Goal: Task Accomplishment & Management: Complete application form

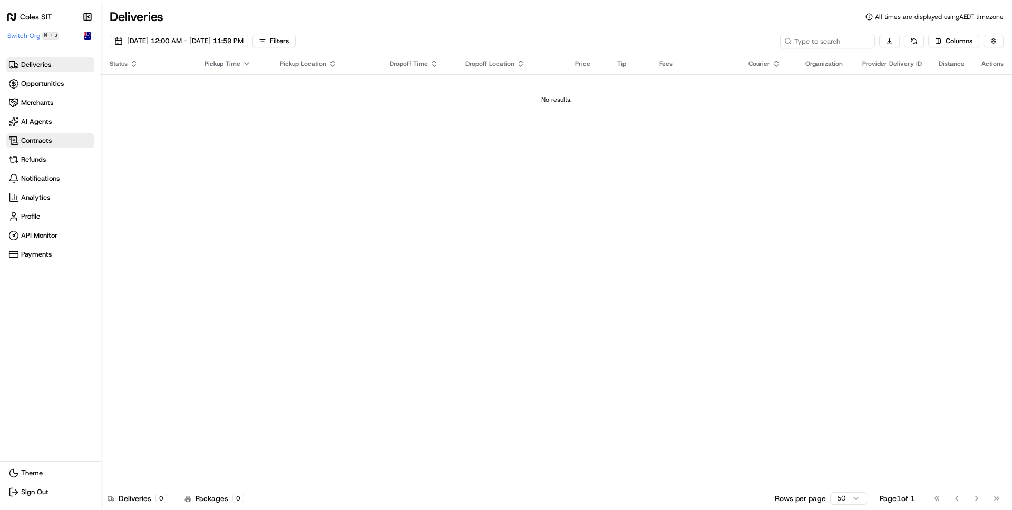
click at [59, 137] on span "Contracts" at bounding box center [50, 141] width 84 height 11
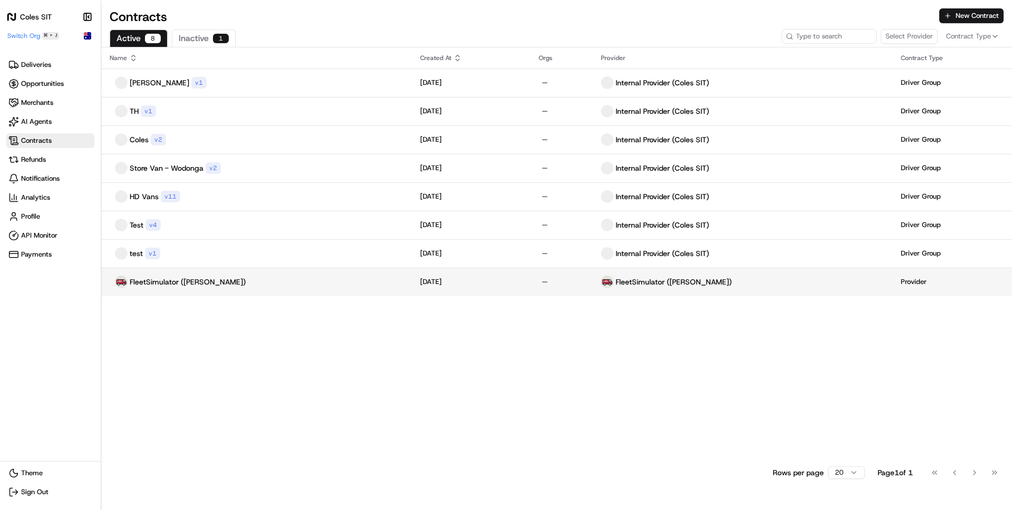
click at [246, 283] on div "FleetSimulator ([PERSON_NAME])" at bounding box center [257, 282] width 294 height 13
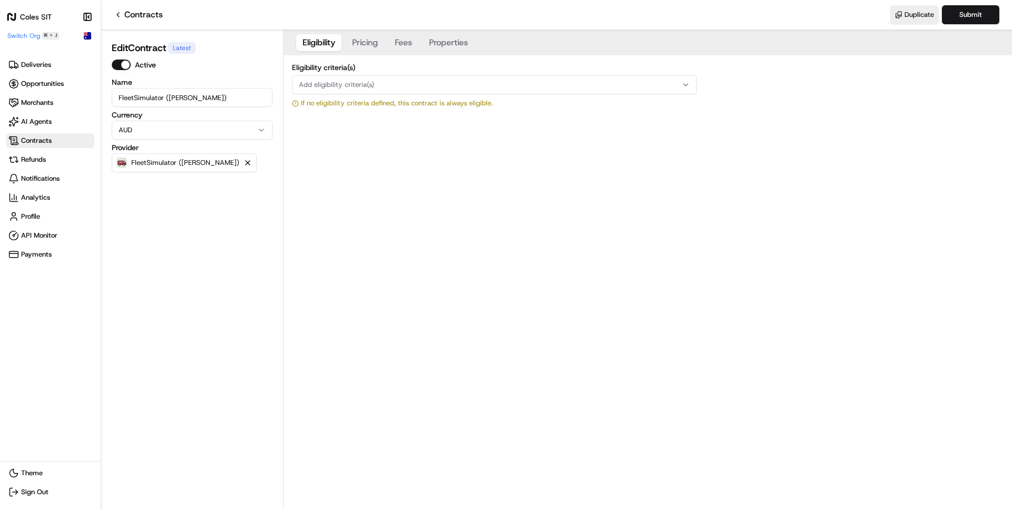
click at [314, 171] on div "Eligibility Pricing Fees Properties Eligibility criteria(s) Add eligibility cri…" at bounding box center [648, 270] width 729 height 480
click at [360, 85] on span "Add eligibility criteria(s)" at bounding box center [336, 84] width 75 height 9
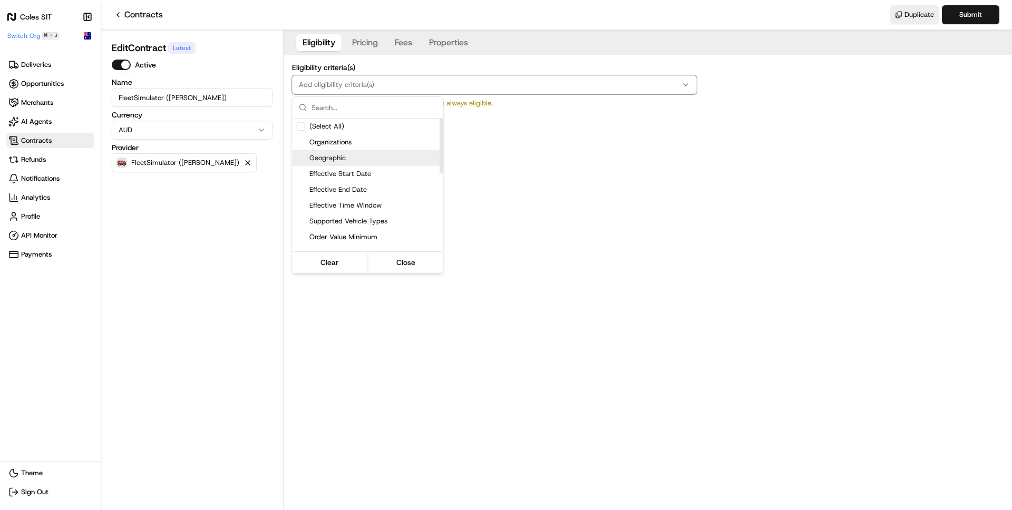
click at [369, 158] on span "Geographic" at bounding box center [375, 157] width 130 height 9
click at [605, 269] on html "Coles SIT Make sidebar auto shrink Switch Org ⌘ + J Deliveries Opportunities Me…" at bounding box center [506, 255] width 1012 height 510
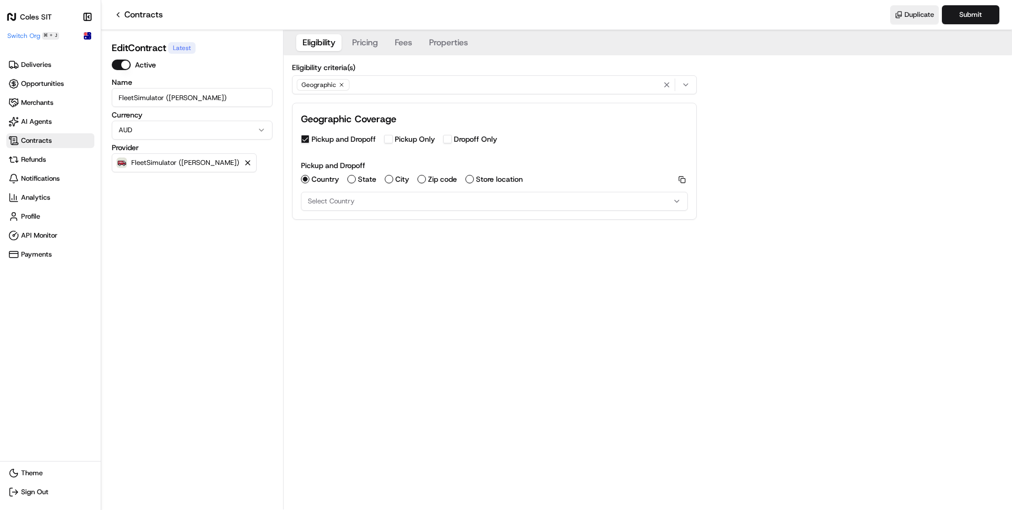
click at [492, 178] on label "Store location" at bounding box center [499, 179] width 47 height 7
click at [474, 178] on button "Store location" at bounding box center [470, 179] width 8 height 8
click at [572, 313] on div "Eligibility Pricing Fees Properties Eligibility criteria(s) Geographic Geograph…" at bounding box center [648, 270] width 729 height 480
click at [389, 266] on div "Eligibility Pricing Fees Properties Eligibility criteria(s) Geographic Geograph…" at bounding box center [648, 270] width 729 height 480
click at [487, 139] on label "Dropoff Only" at bounding box center [475, 139] width 43 height 7
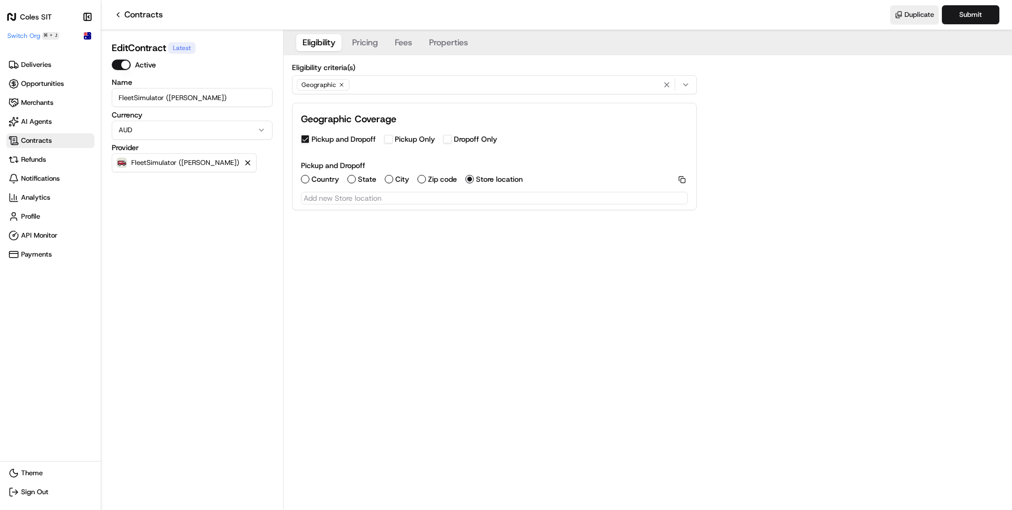
click at [452, 139] on button "Dropoff Only" at bounding box center [447, 139] width 8 height 8
click at [336, 140] on label "Pickup and Dropoff" at bounding box center [344, 139] width 64 height 7
click at [310, 140] on button "Pickup and Dropoff" at bounding box center [305, 139] width 8 height 8
click at [354, 186] on div "Dropoff Only Country State City Zip code Store location Copy Select Country" at bounding box center [494, 180] width 387 height 61
click at [355, 180] on div "State" at bounding box center [361, 179] width 29 height 11
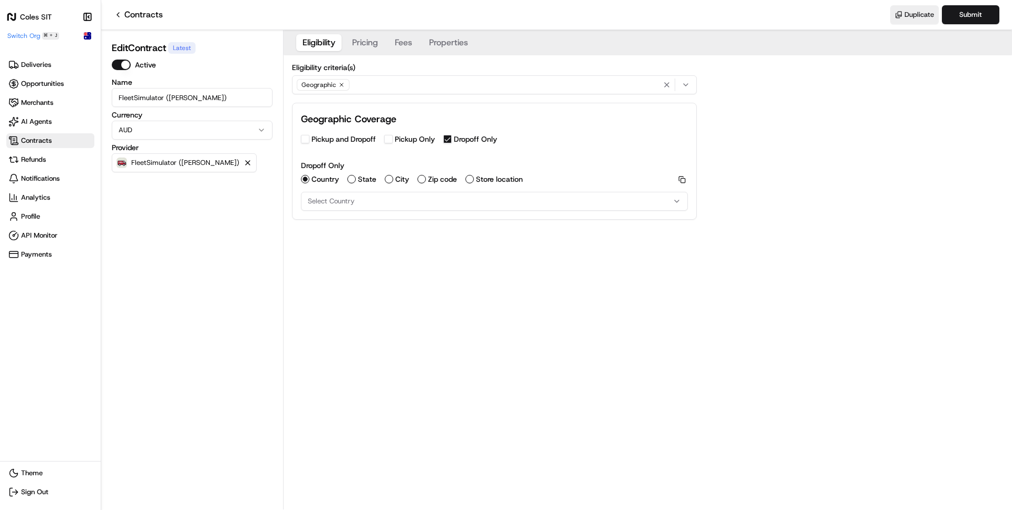
click at [347, 180] on button "State" at bounding box center [351, 179] width 8 height 8
click at [353, 180] on circle "button" at bounding box center [351, 179] width 4 height 4
click at [346, 197] on div "Select state" at bounding box center [495, 201] width 382 height 9
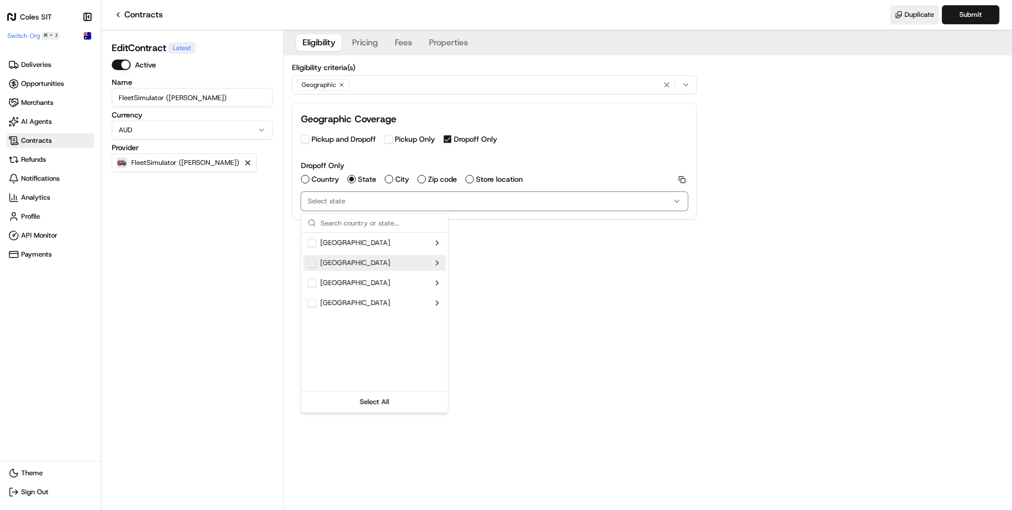
click at [346, 268] on div "[GEOGRAPHIC_DATA]" at bounding box center [375, 263] width 142 height 16
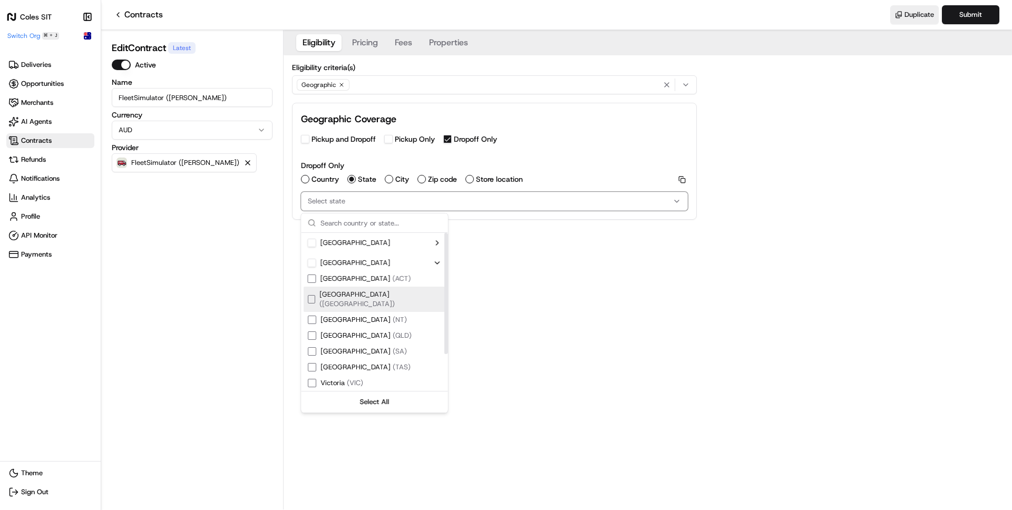
click at [349, 296] on span "[GEOGRAPHIC_DATA] ( [GEOGRAPHIC_DATA] )" at bounding box center [380, 299] width 122 height 19
click at [557, 288] on div "Eligibility Pricing Fees Properties Eligibility criteria(s) Geographic Geograph…" at bounding box center [648, 270] width 729 height 480
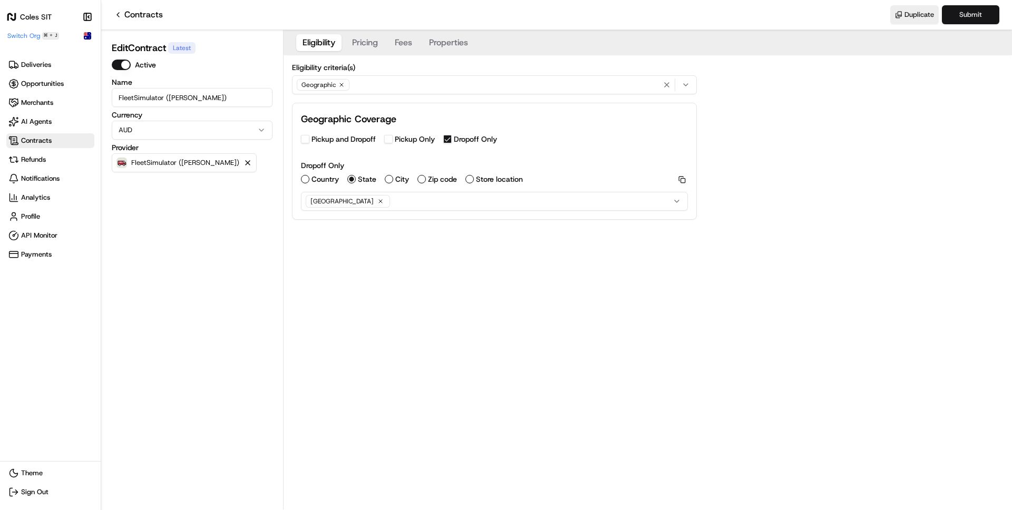
click at [972, 14] on button "Submit" at bounding box center [970, 14] width 57 height 19
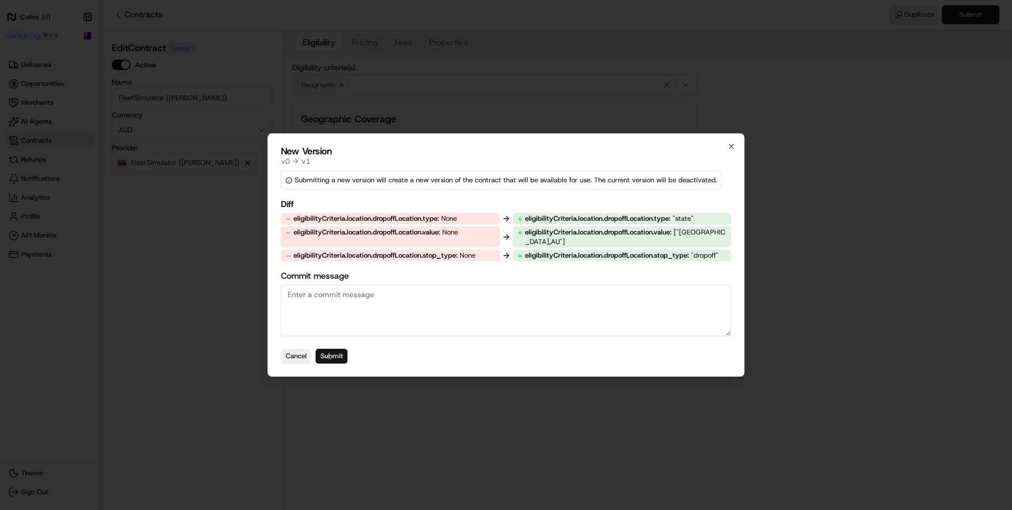
click at [332, 349] on button "Submit" at bounding box center [332, 356] width 32 height 15
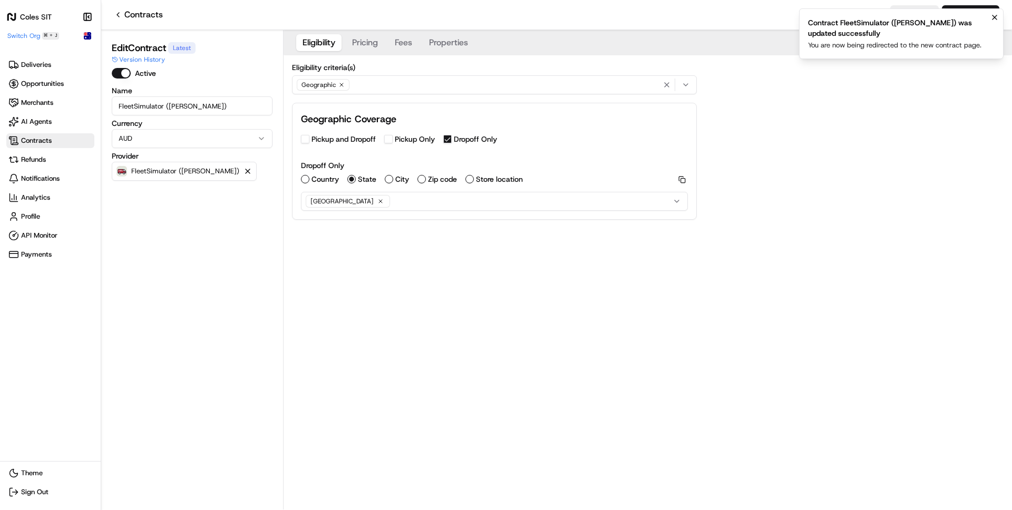
click at [399, 262] on div "Eligibility Pricing Fees Properties Eligibility criteria(s) Geographic Geograph…" at bounding box center [648, 270] width 729 height 480
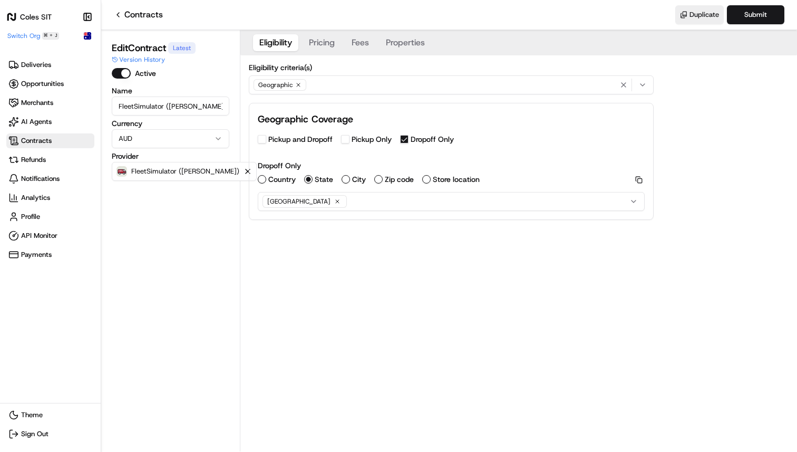
click at [416, 236] on div "Eligibility Pricing Fees Properties Eligibility criteria(s) Geographic Geograph…" at bounding box center [518, 133] width 557 height 207
click at [436, 283] on div "Eligibility Pricing Fees Properties Eligibility criteria(s) Geographic Geograph…" at bounding box center [518, 240] width 557 height 421
click at [361, 201] on div "[GEOGRAPHIC_DATA]" at bounding box center [451, 201] width 382 height 17
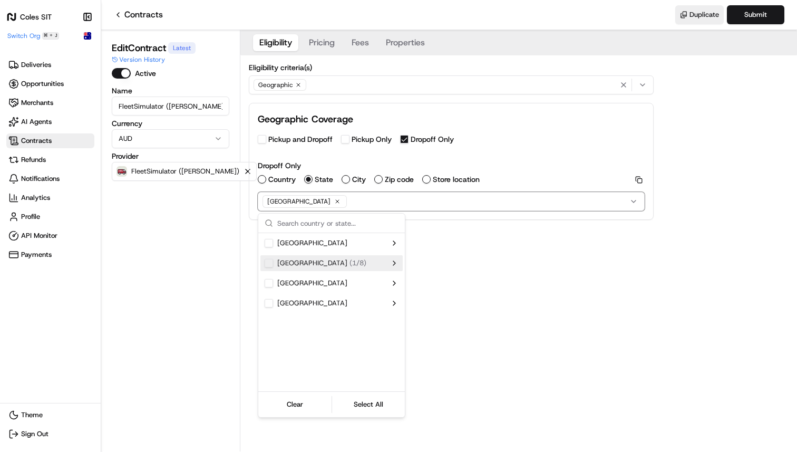
click at [328, 263] on div "Australia ( 1 / 8 )" at bounding box center [325, 262] width 121 height 9
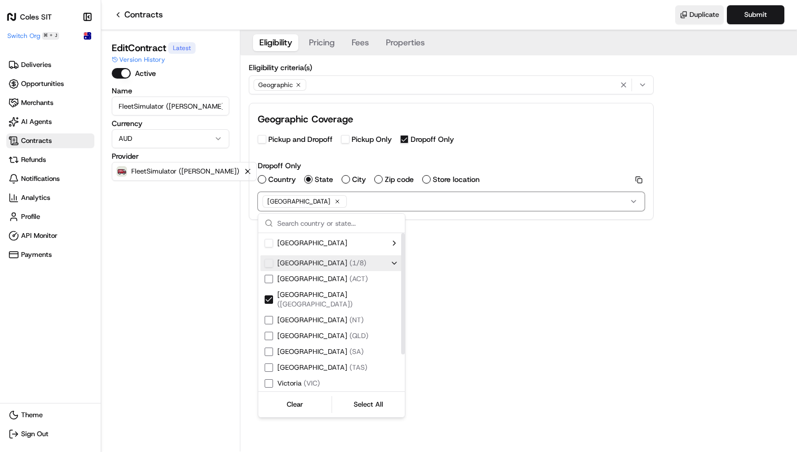
click at [268, 264] on button "Suggestions" at bounding box center [269, 263] width 8 height 8
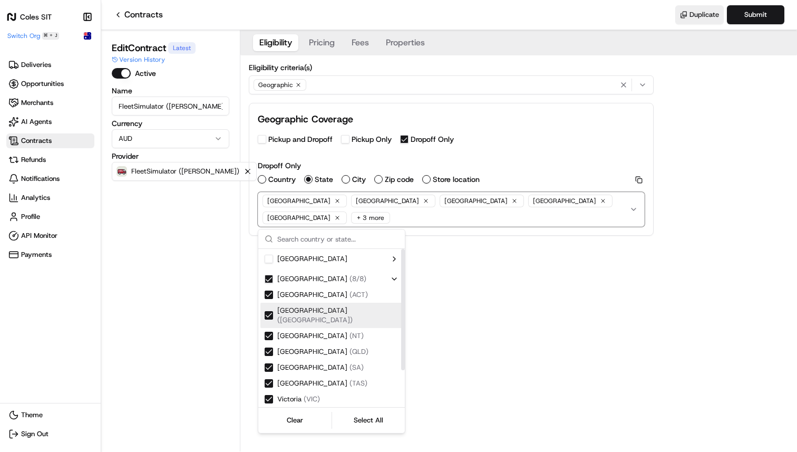
click at [270, 311] on div "Suggestions" at bounding box center [269, 315] width 8 height 8
click at [546, 323] on div "Eligibility Pricing Fees Properties Eligibility criteria(s) Geographic Geograph…" at bounding box center [518, 240] width 557 height 421
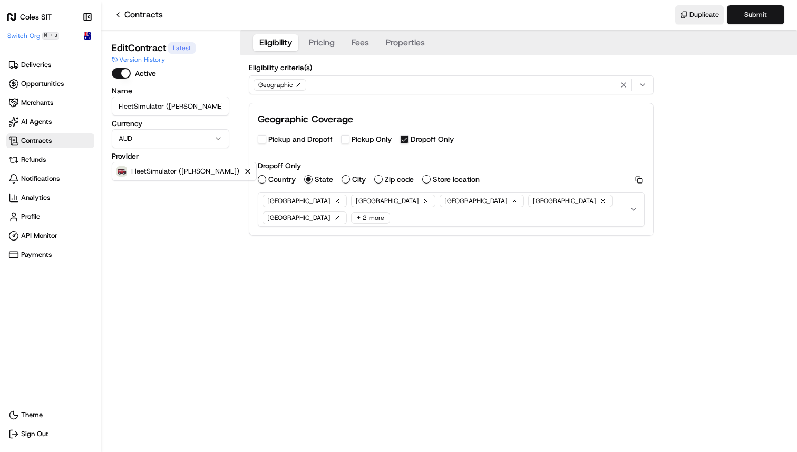
click at [761, 21] on button "Submit" at bounding box center [755, 14] width 57 height 19
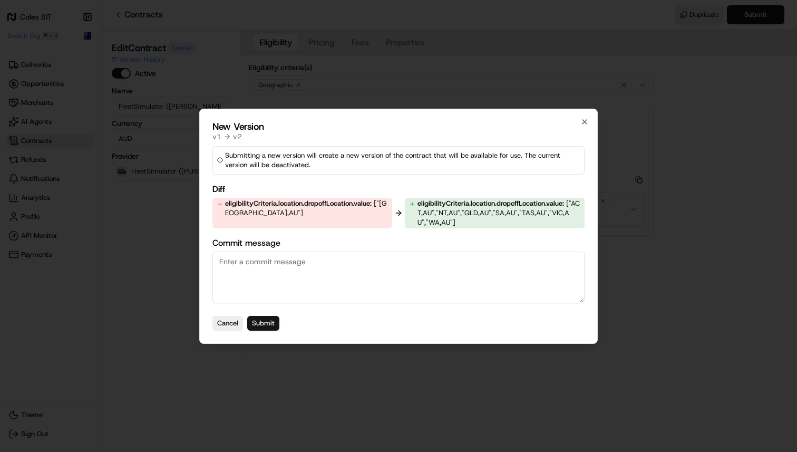
click at [266, 322] on button "Submit" at bounding box center [263, 323] width 32 height 15
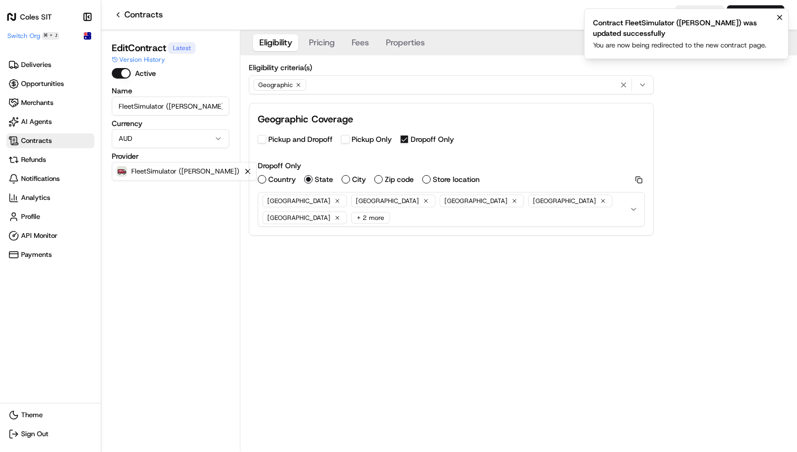
click at [330, 241] on div "Eligibility criteria(s) Geographic Geographic Coverage Pickup and Dropoff Picku…" at bounding box center [451, 149] width 422 height 189
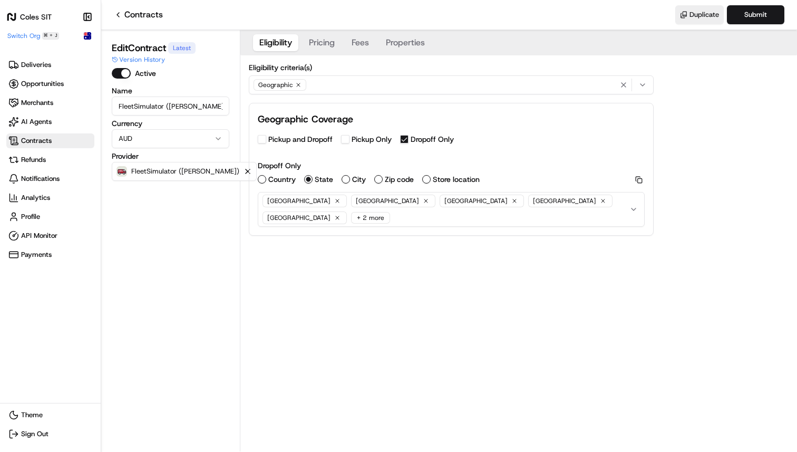
click at [369, 224] on div "[GEOGRAPHIC_DATA] [GEOGRAPHIC_DATA] [GEOGRAPHIC_DATA] [GEOGRAPHIC_DATA] [GEOGRA…" at bounding box center [442, 209] width 365 height 34
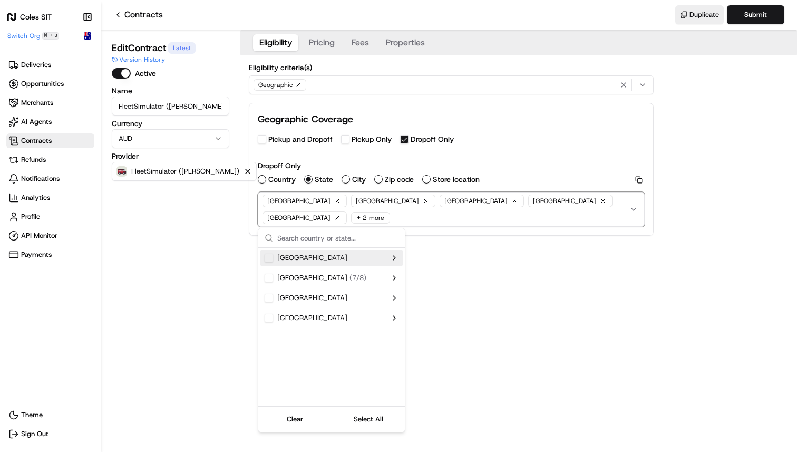
click at [352, 277] on div "Australia ( 7 / 8 )" at bounding box center [325, 277] width 121 height 9
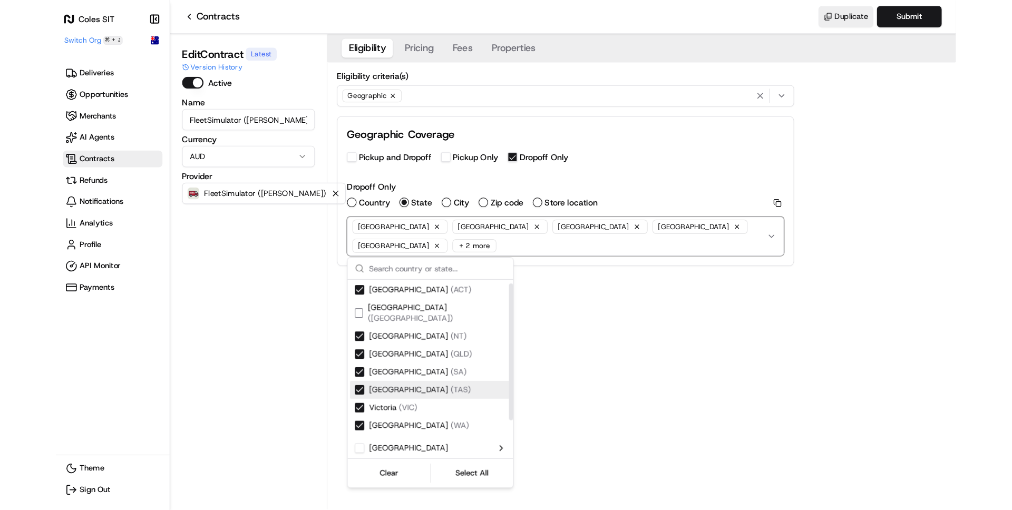
scroll to position [49, 0]
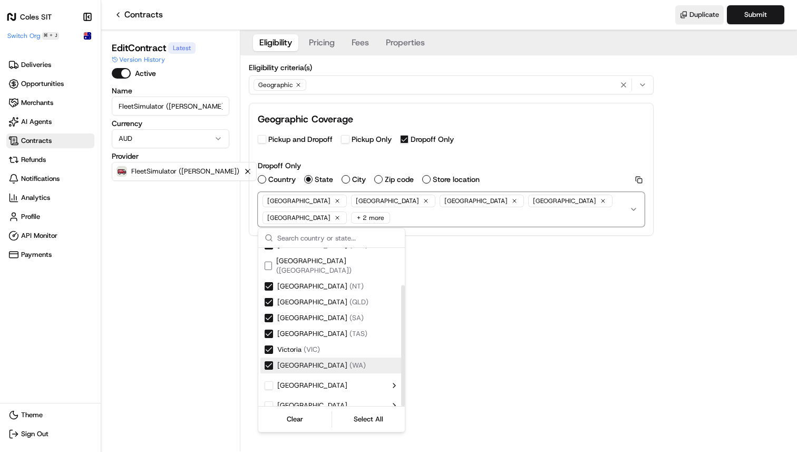
click at [559, 347] on div "Eligibility Pricing Fees Properties Eligibility criteria(s) Geographic Geograph…" at bounding box center [518, 240] width 557 height 421
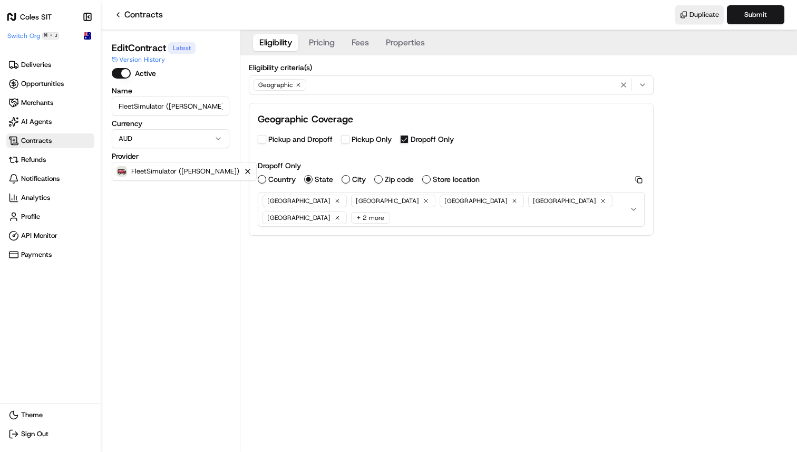
click at [366, 269] on div "Eligibility Pricing Fees Properties Eligibility criteria(s) Geographic Geograph…" at bounding box center [518, 240] width 557 height 421
click at [391, 176] on label "Zip code" at bounding box center [399, 179] width 29 height 7
click at [383, 175] on button "Zip code" at bounding box center [378, 179] width 8 height 8
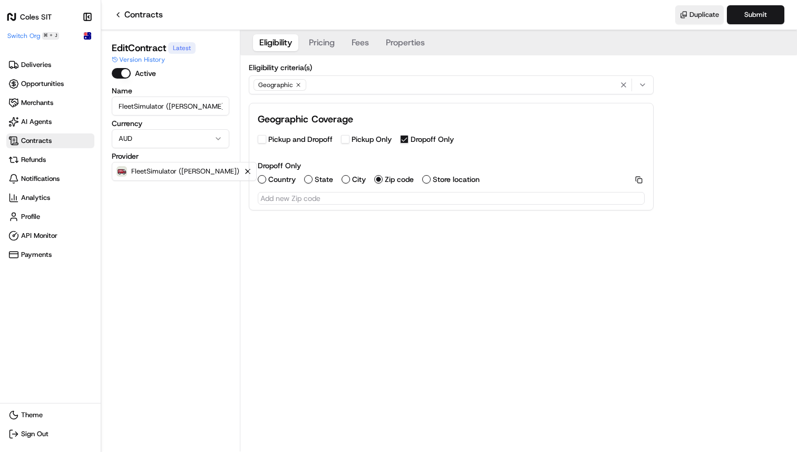
click at [373, 196] on input "text" at bounding box center [451, 198] width 387 height 13
type input "1234"
click at [475, 335] on div "Eligibility Pricing Fees Properties Eligibility criteria(s) Geographic Geograph…" at bounding box center [518, 240] width 557 height 421
click at [522, 211] on div "Eligibility criteria(s) Geographic Geographic Coverage Pickup and Dropoff Picku…" at bounding box center [451, 136] width 422 height 163
click at [508, 204] on input "1234" at bounding box center [451, 198] width 387 height 13
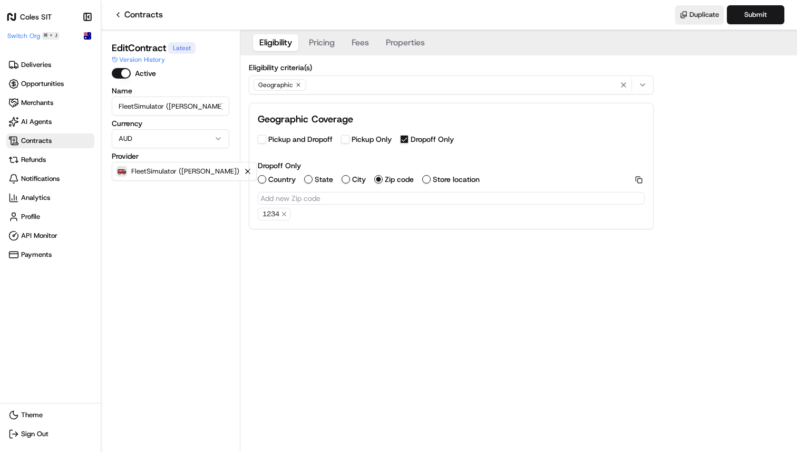
click at [527, 279] on div "Eligibility Pricing Fees Properties Eligibility criteria(s) Geographic Geograph…" at bounding box center [518, 240] width 557 height 421
click at [765, 2] on nav "Contracts Duplicate Submit" at bounding box center [449, 15] width 696 height 30
click at [757, 20] on button "Submit" at bounding box center [755, 14] width 57 height 19
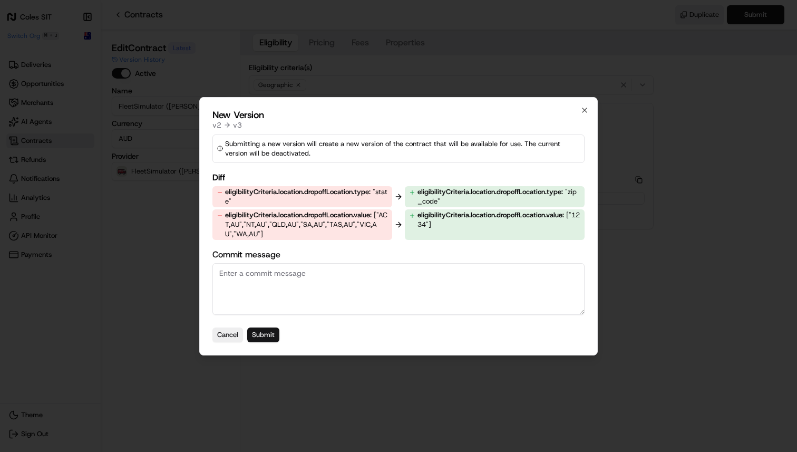
click at [260, 337] on button "Submit" at bounding box center [263, 334] width 32 height 15
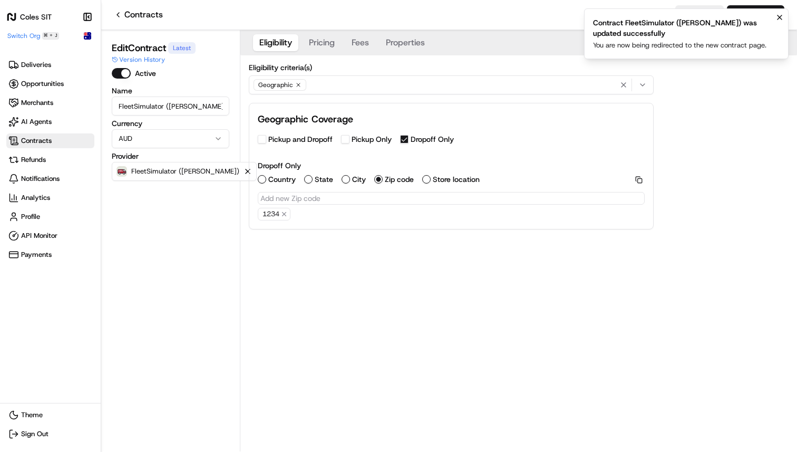
click at [351, 252] on div "Eligibility Pricing Fees Properties Eligibility criteria(s) Geographic Geograph…" at bounding box center [518, 240] width 557 height 421
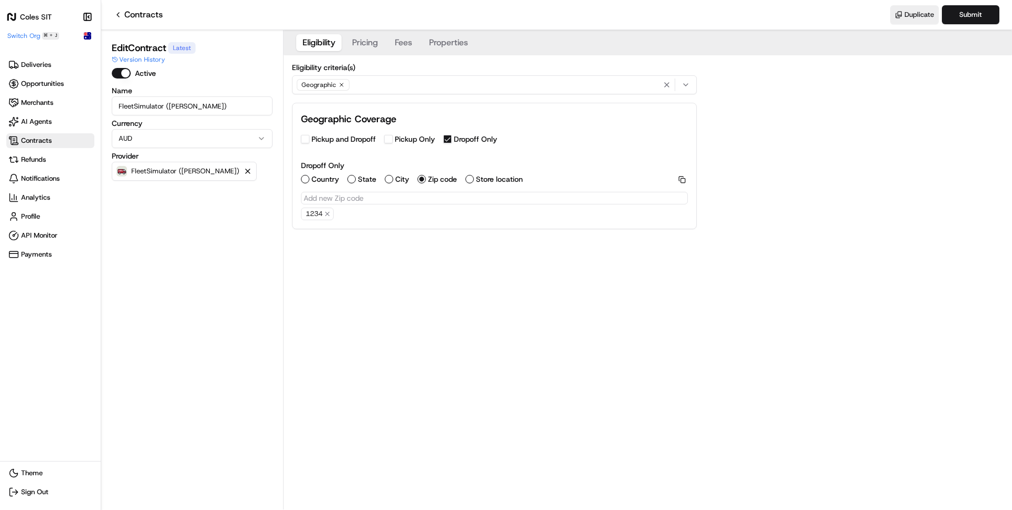
click at [253, 256] on div "Edit Contract Latest Version History Active Name FleetSimulator (Coles Van) Cur…" at bounding box center [192, 272] width 169 height 473
click at [282, 285] on div "Edit Contract Latest Version History Active Name FleetSimulator (Coles Van) Cur…" at bounding box center [192, 270] width 182 height 480
click at [376, 407] on div "Eligibility Pricing Fees Properties Eligibility criteria(s) Geographic Geograph…" at bounding box center [648, 270] width 729 height 480
click at [202, 238] on div "Edit Contract Latest Version History Active Name FleetSimulator (Coles Van) Cur…" at bounding box center [192, 272] width 169 height 473
click at [368, 274] on div "Eligibility Pricing Fees Properties Eligibility criteria(s) Geographic Geograph…" at bounding box center [648, 270] width 729 height 480
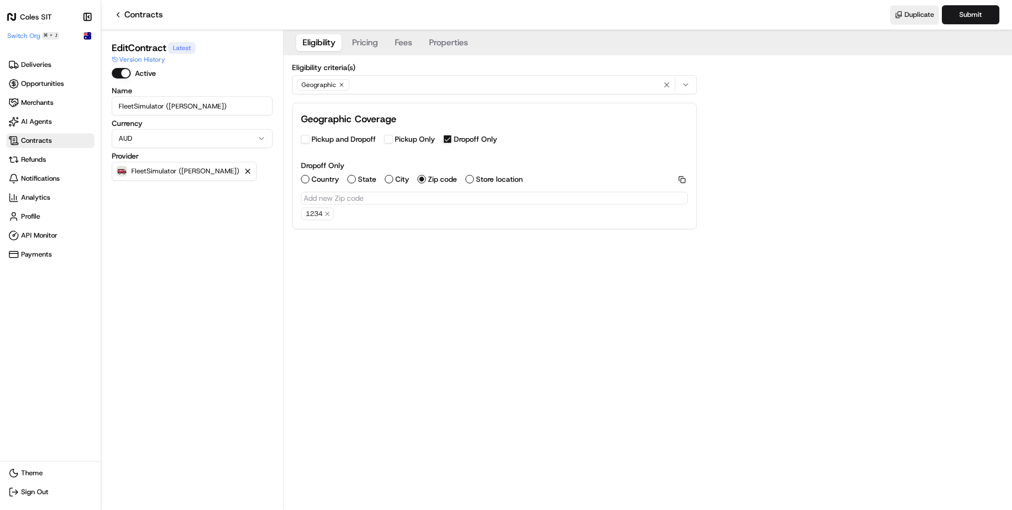
click at [283, 274] on div "Edit Contract Latest Version History Active Name FleetSimulator (Coles Van) Cur…" at bounding box center [192, 270] width 182 height 480
click at [388, 212] on div "1234" at bounding box center [494, 214] width 387 height 13
click at [375, 268] on div "Eligibility Pricing Fees Properties Eligibility criteria(s) Geographic Geograph…" at bounding box center [648, 270] width 729 height 480
click at [372, 318] on div "Eligibility Pricing Fees Properties Eligibility criteria(s) Geographic Geograph…" at bounding box center [648, 270] width 729 height 480
